Goal: Transaction & Acquisition: Purchase product/service

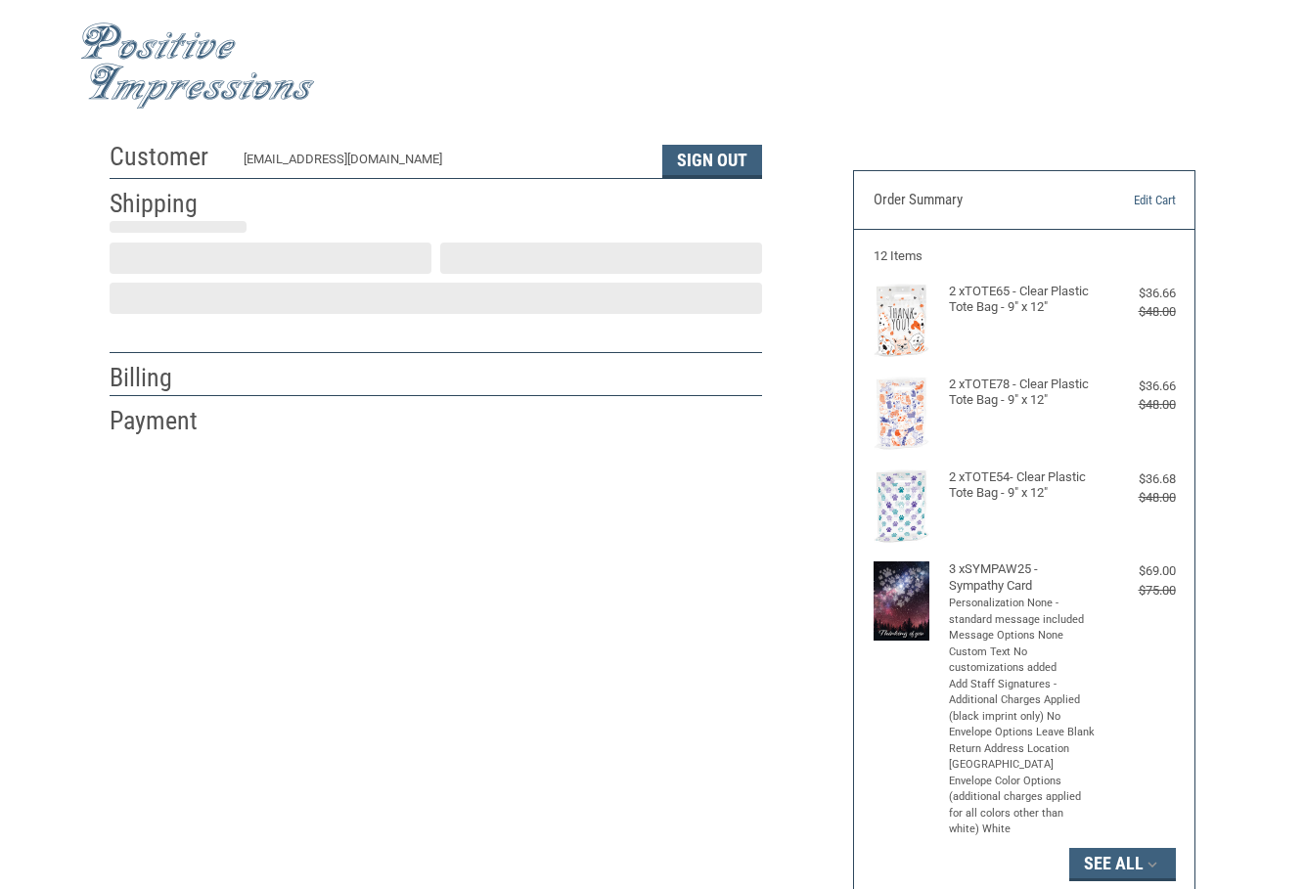
select select "US"
select select "[GEOGRAPHIC_DATA]"
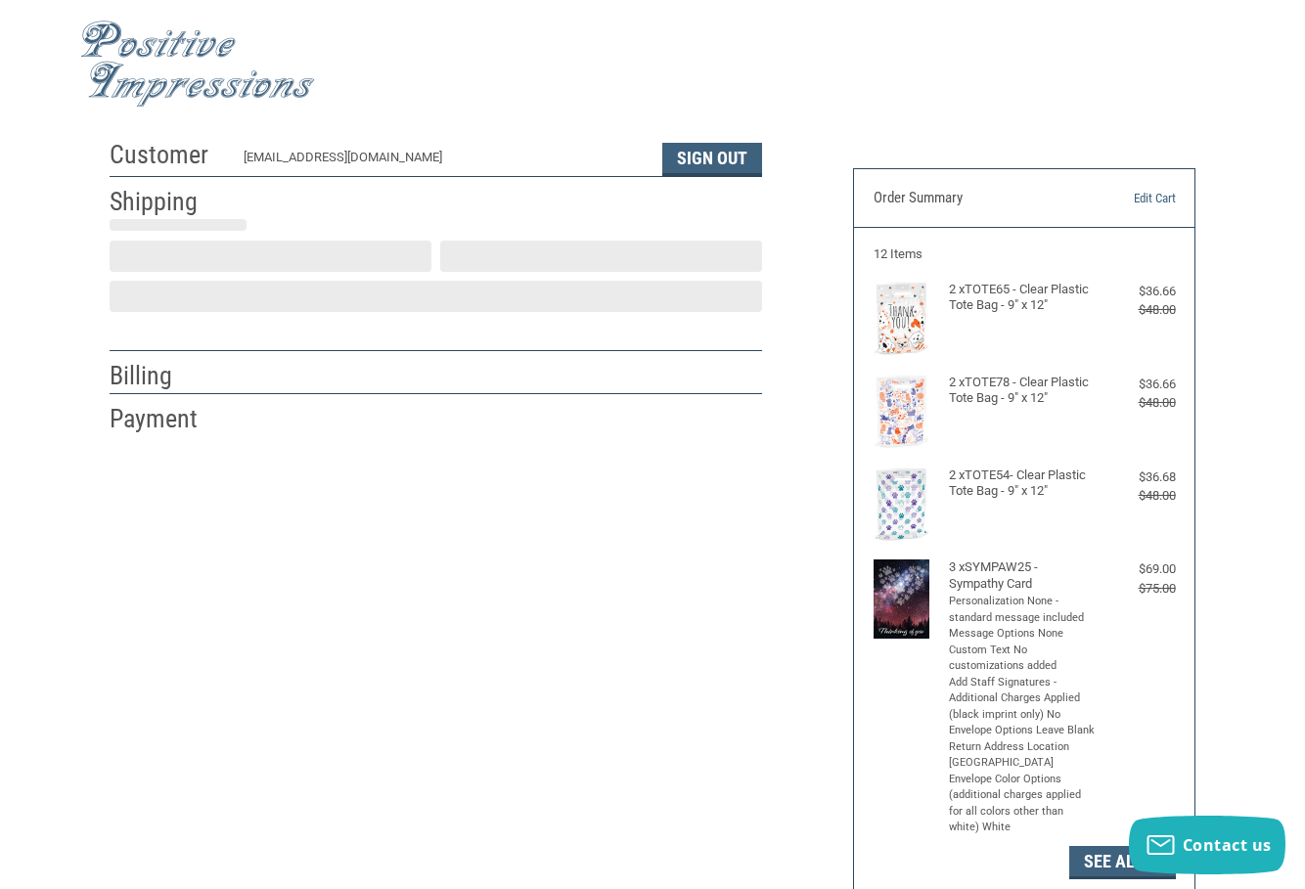
type input "Kemah"
select select "[GEOGRAPHIC_DATA]"
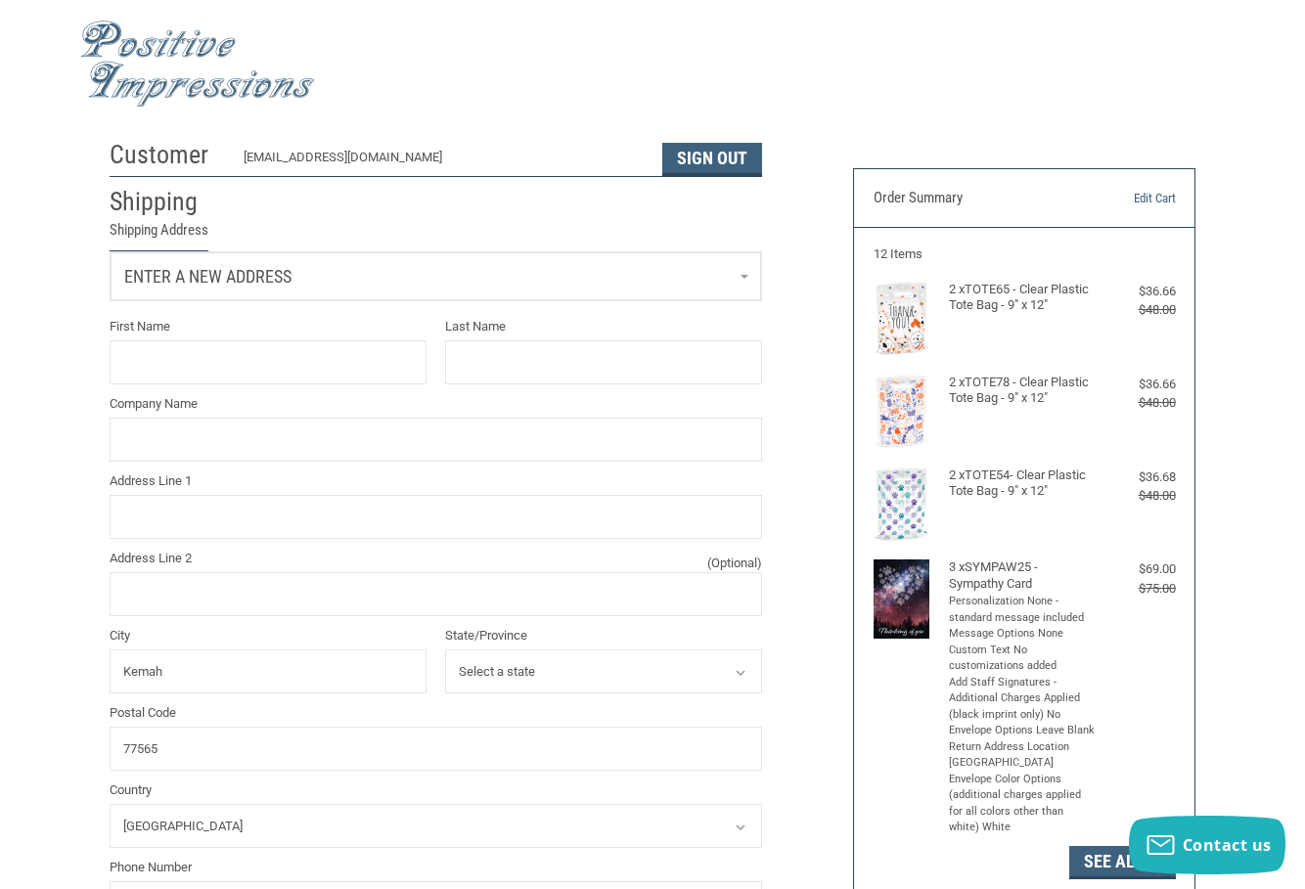
click at [430, 267] on link "Enter a new address" at bounding box center [436, 276] width 650 height 48
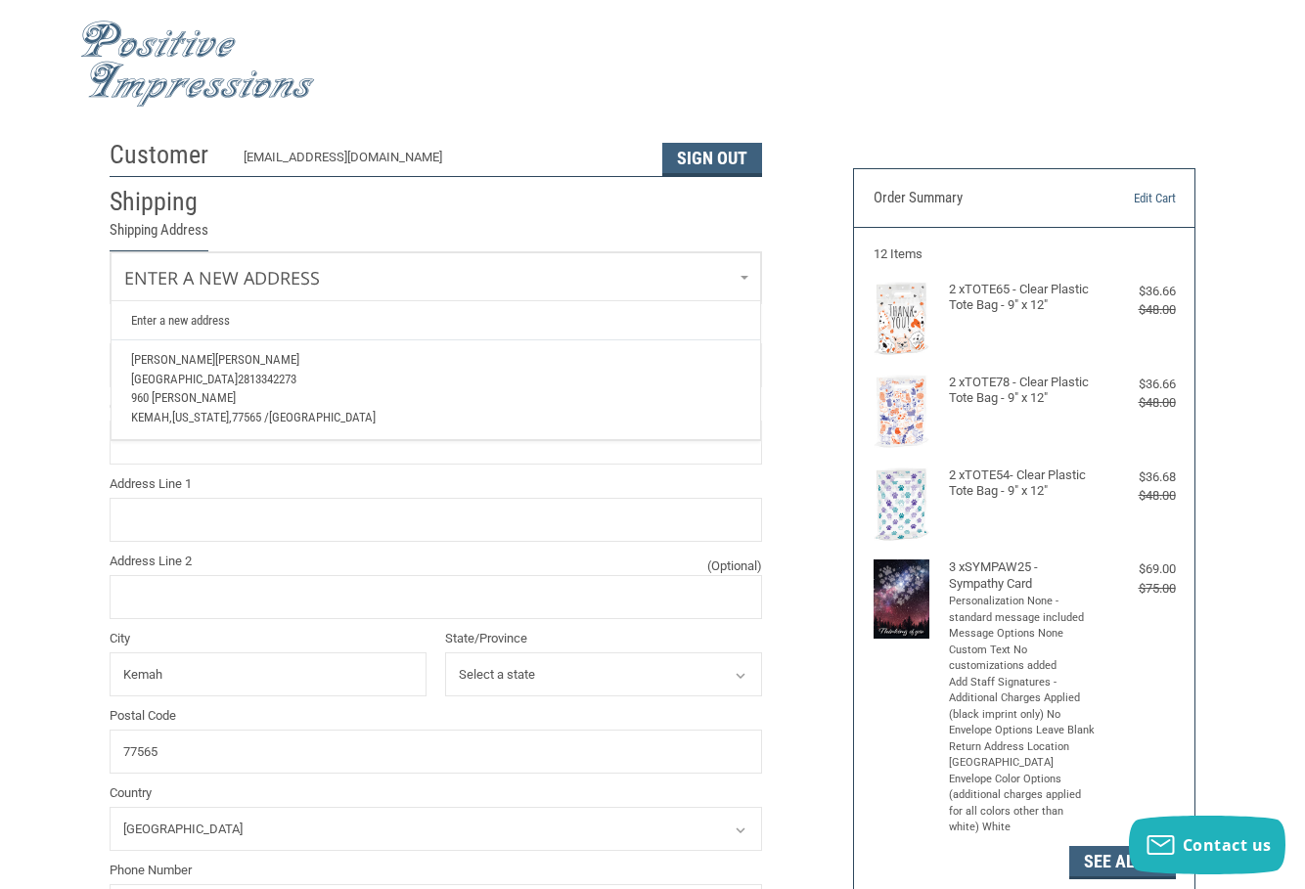
click at [296, 372] on span "2813342273" at bounding box center [267, 379] width 59 height 15
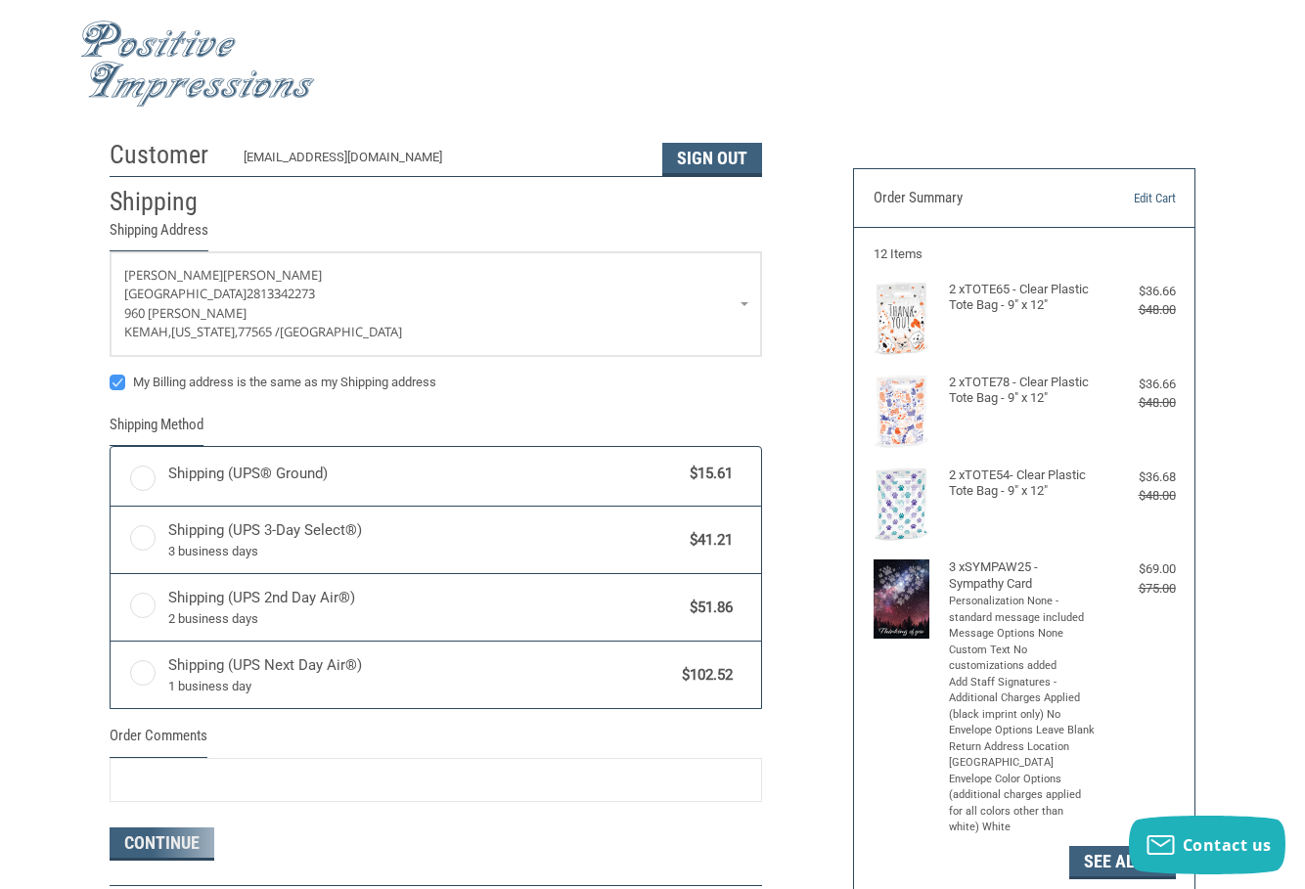
radio input "true"
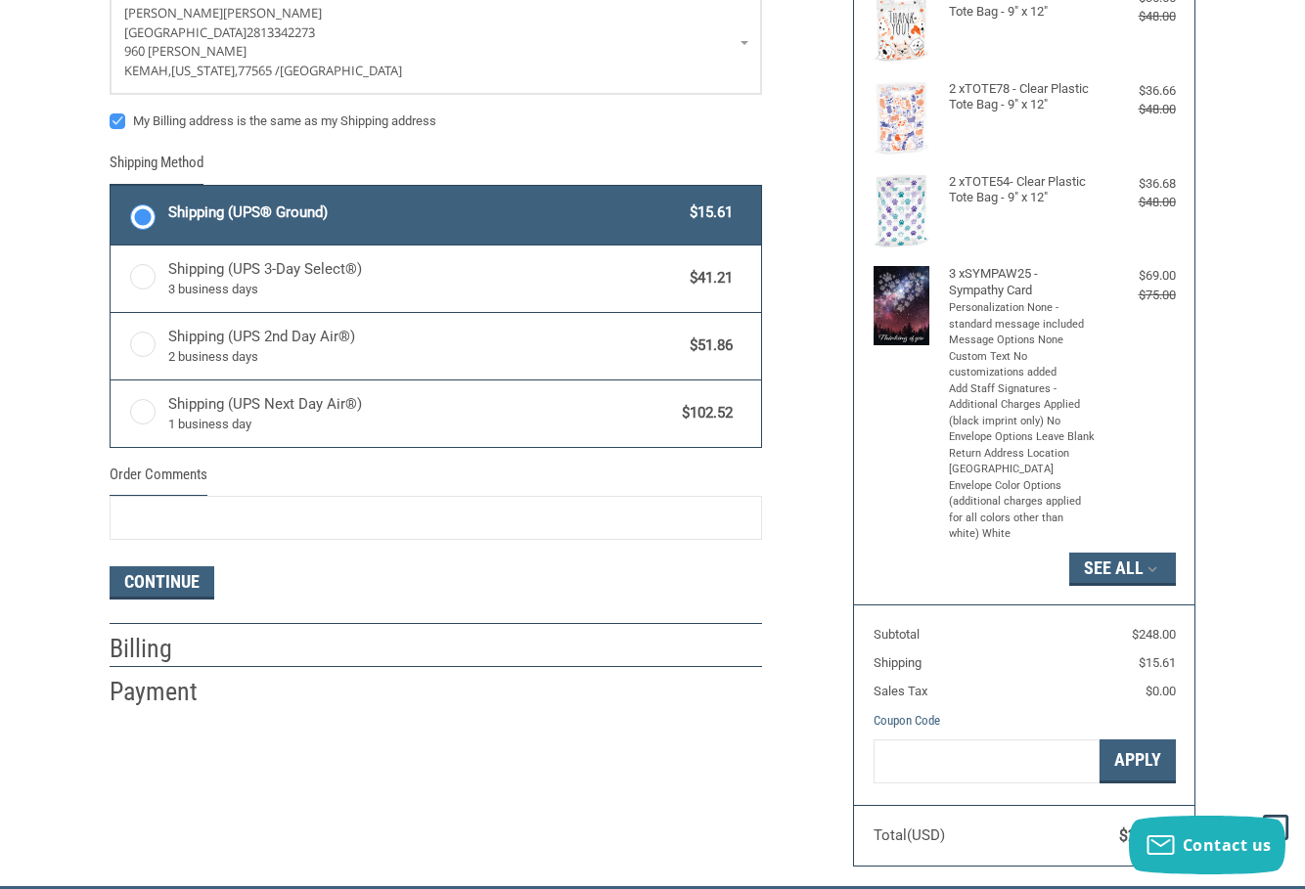
scroll to position [393, 0]
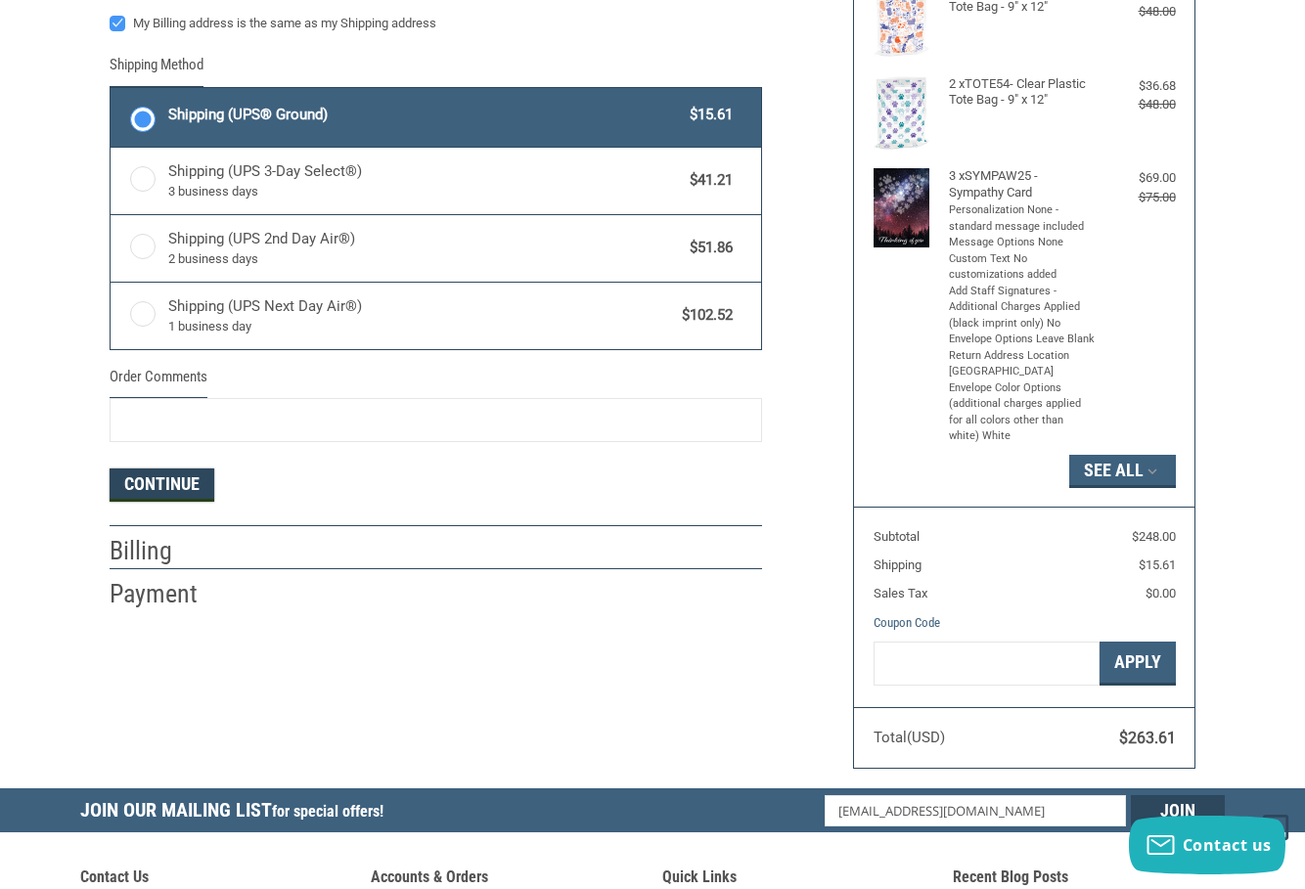
click at [184, 488] on button "Continue" at bounding box center [162, 484] width 105 height 33
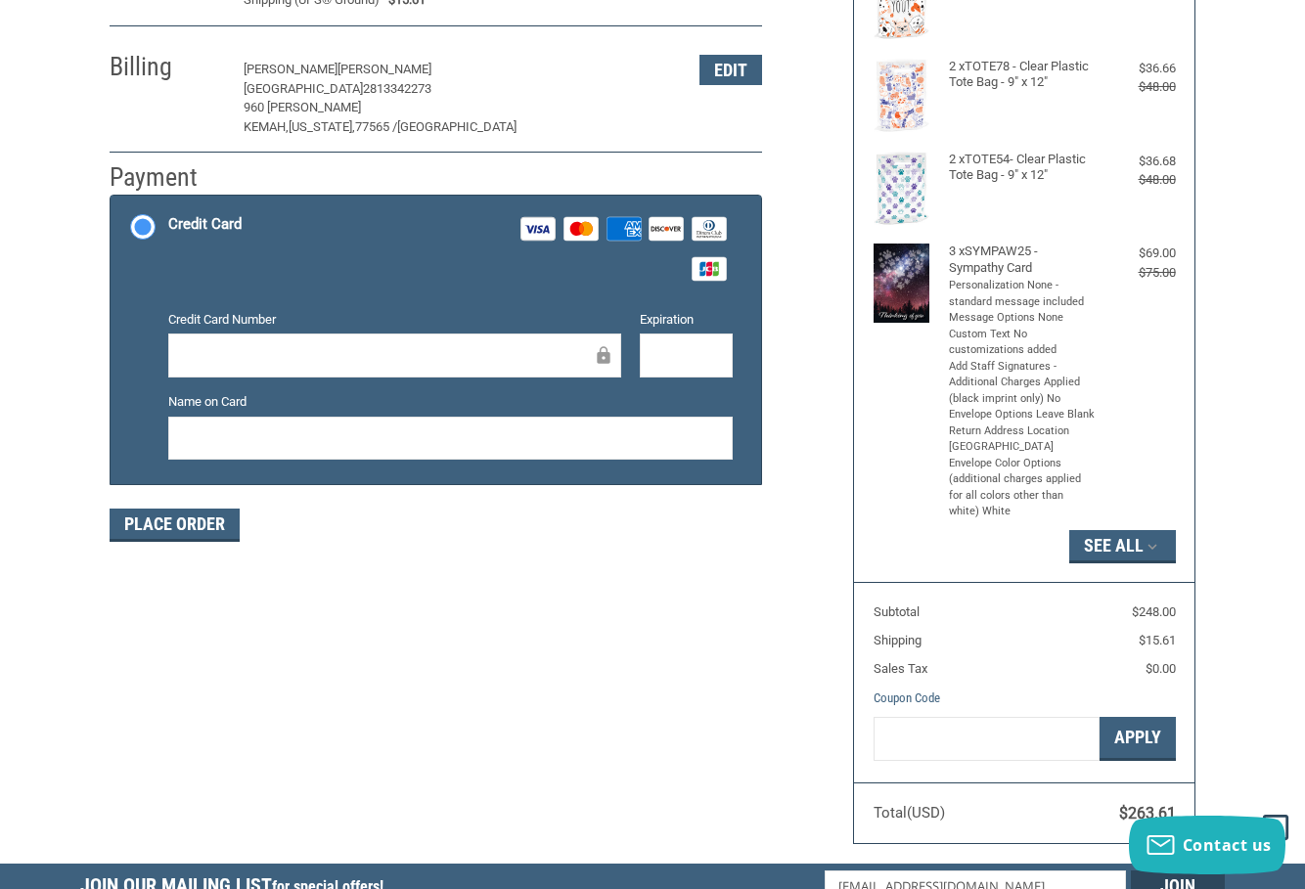
scroll to position [220, 0]
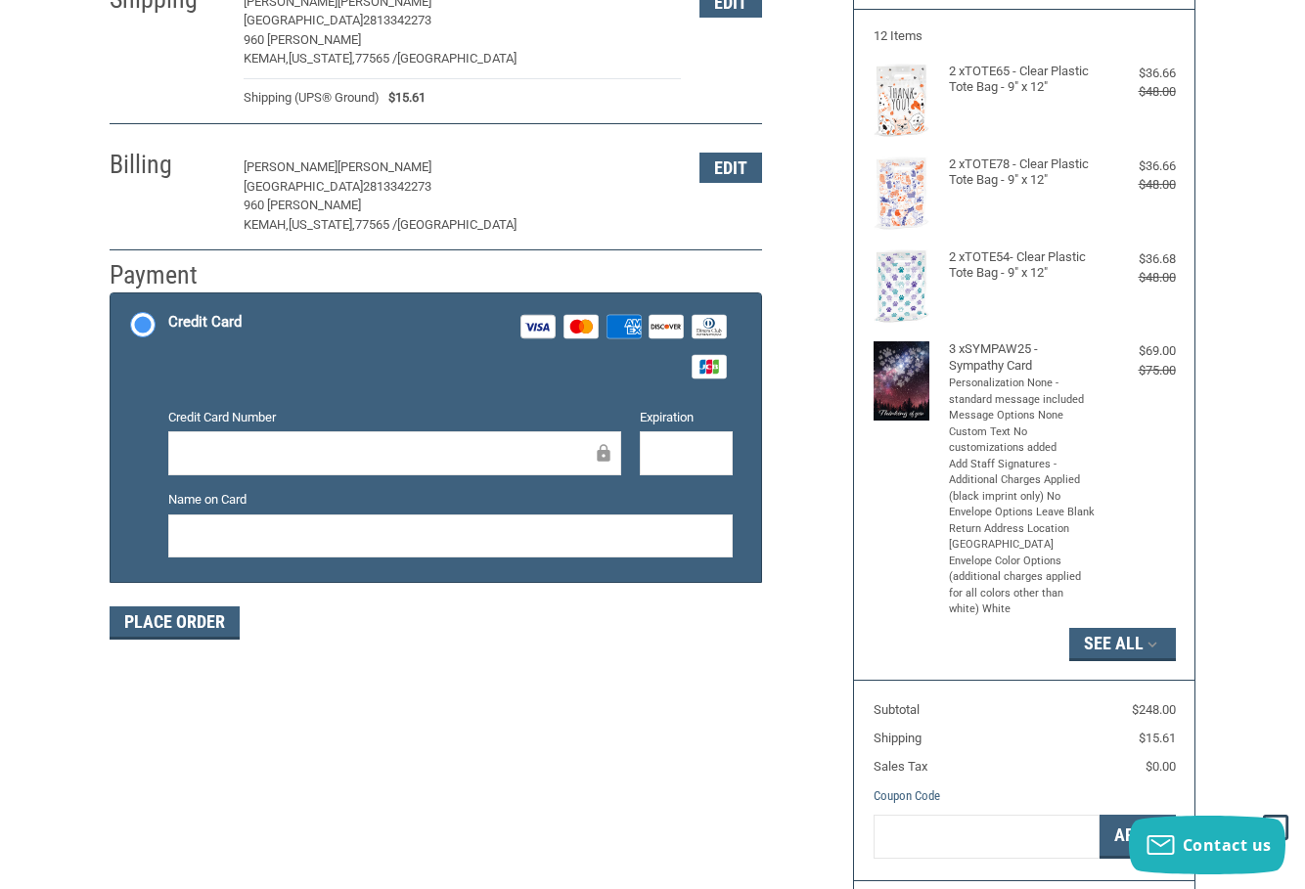
click at [190, 438] on div at bounding box center [394, 453] width 453 height 44
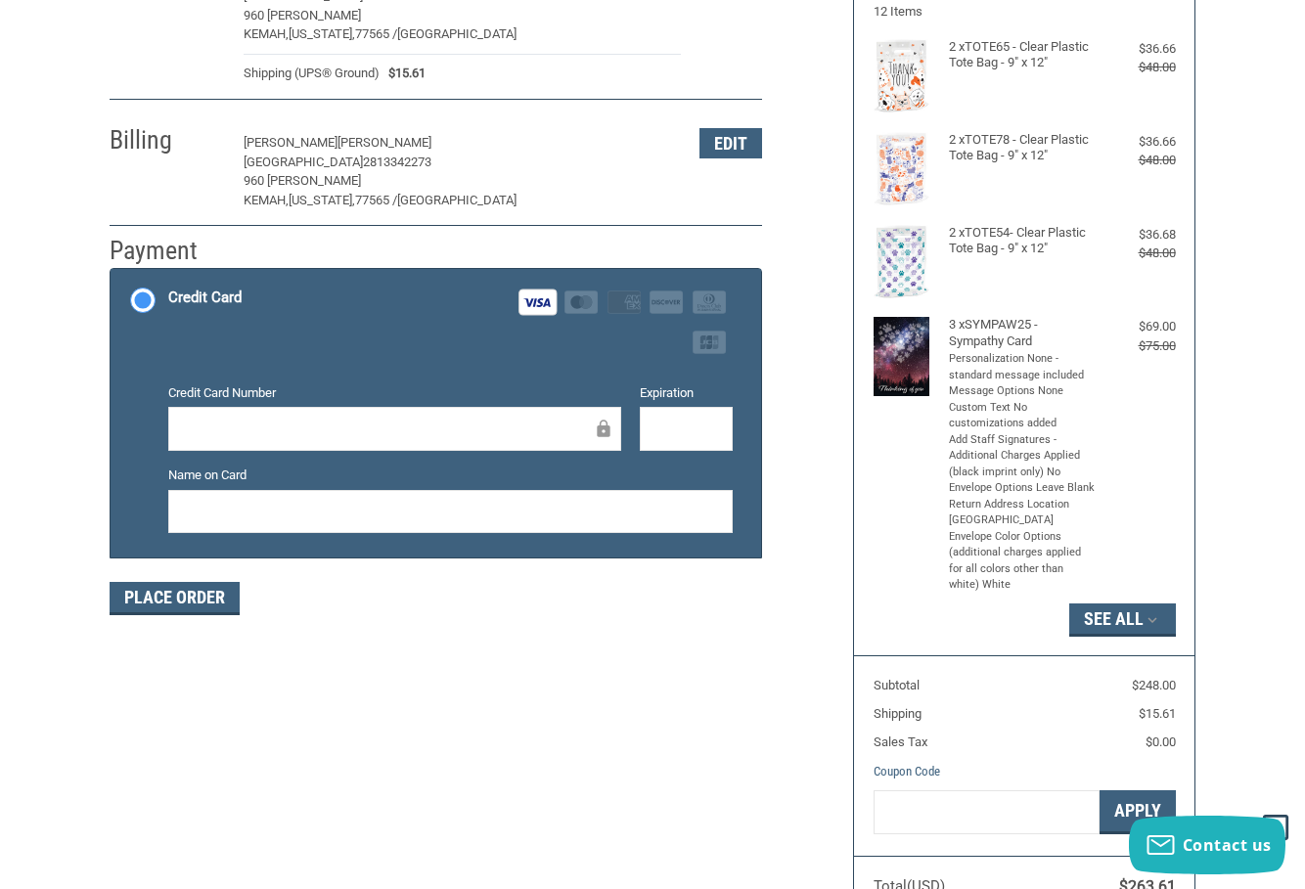
scroll to position [318, 0]
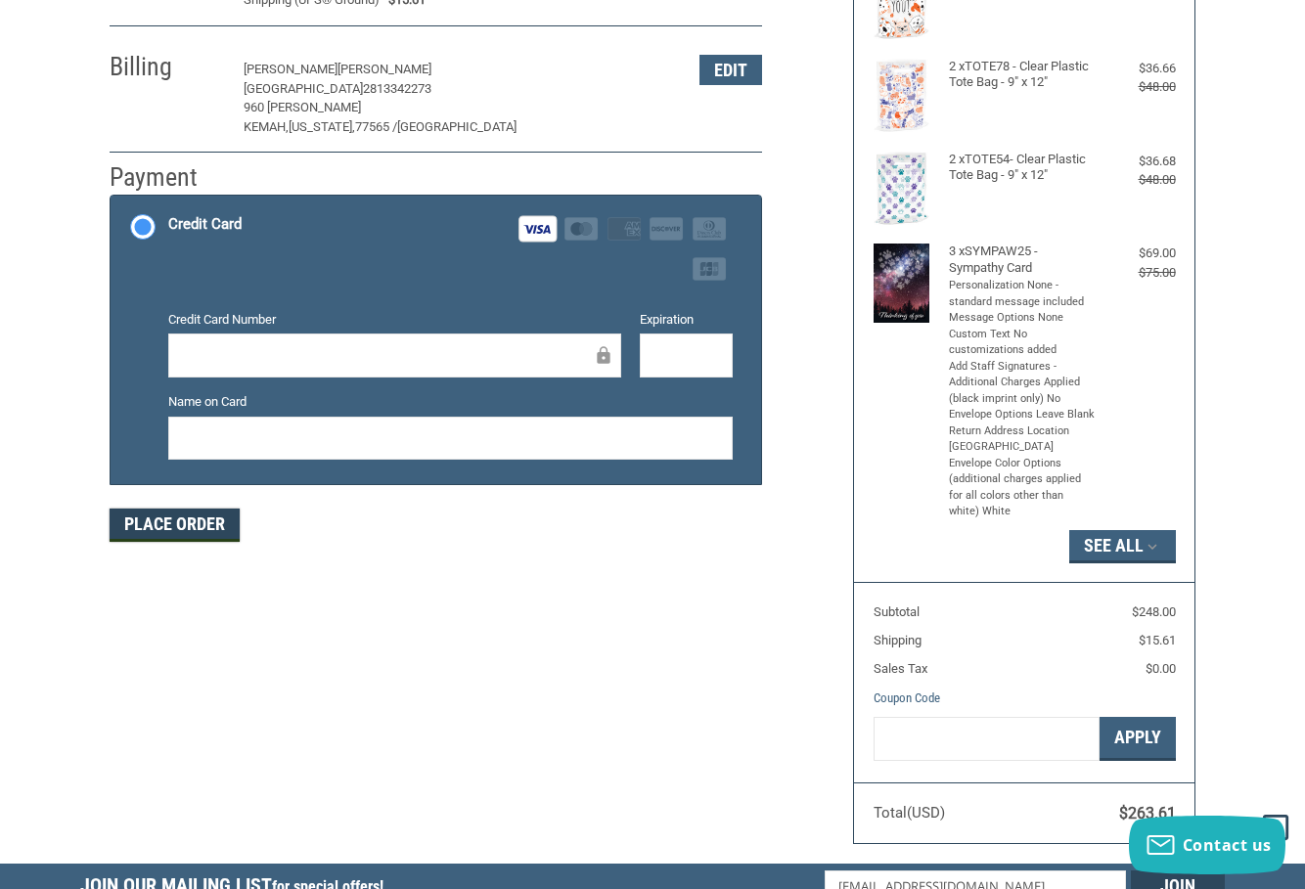
click at [175, 519] on button "Place Order" at bounding box center [175, 525] width 130 height 33
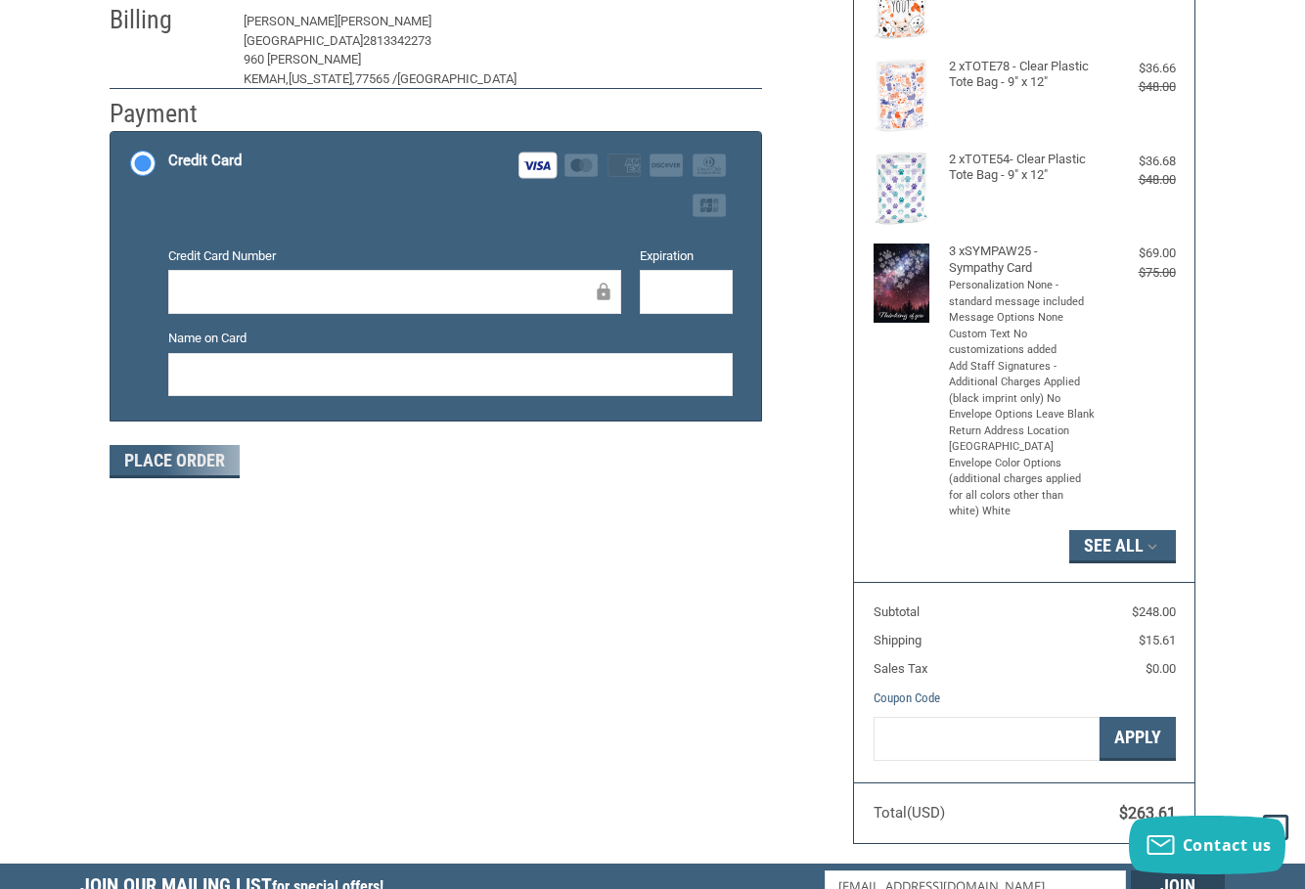
scroll to position [237, 0]
